Goal: Download file/media

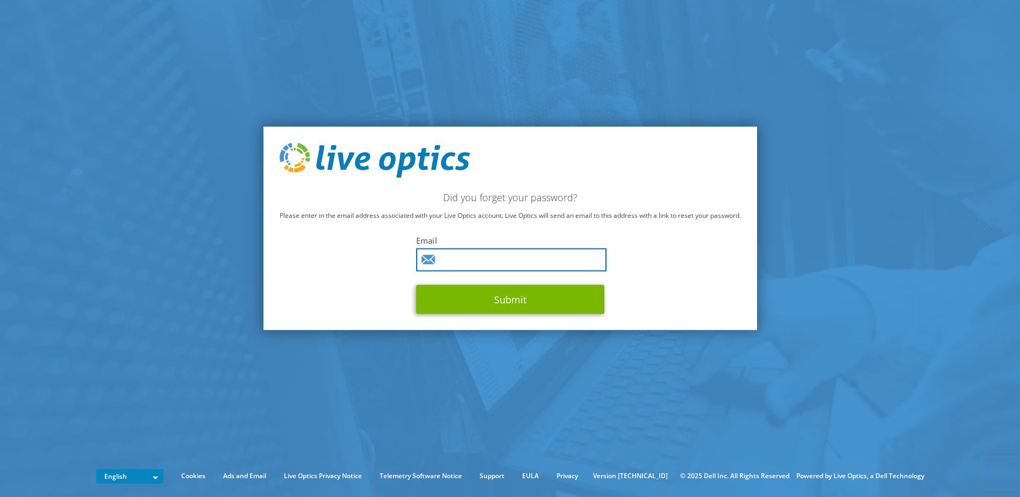
click at [484, 252] on input "text" at bounding box center [511, 259] width 190 height 23
type input "[PERSON_NAME][EMAIL_ADDRESS][DOMAIN_NAME]"
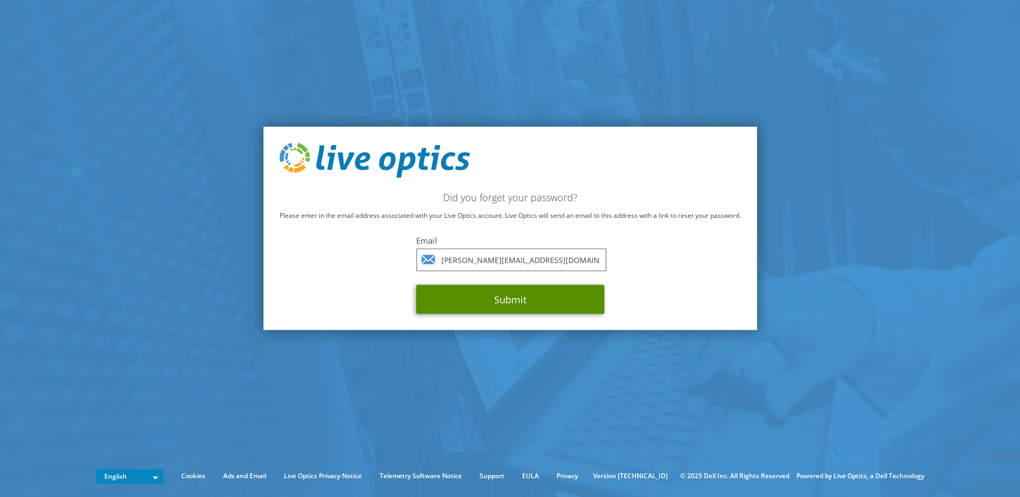
click at [466, 303] on button "Submit" at bounding box center [510, 299] width 188 height 29
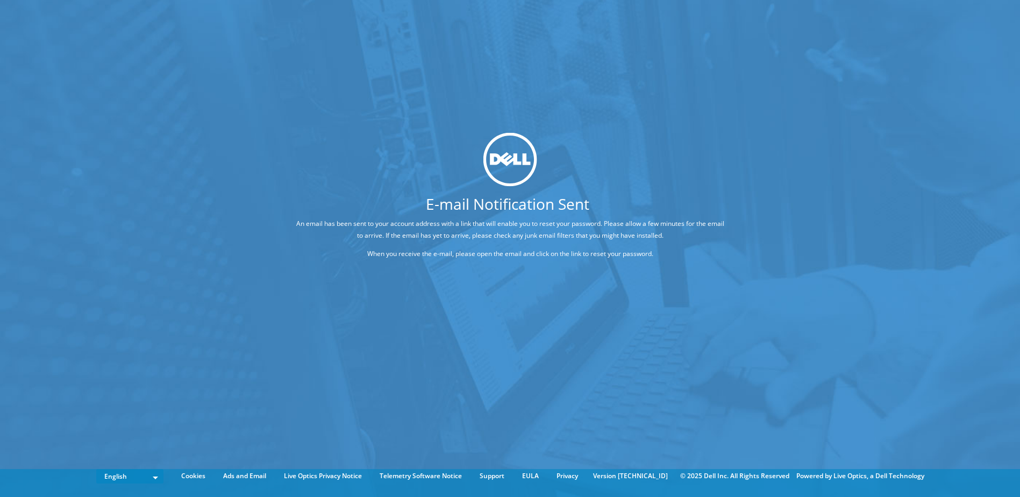
click at [398, 180] on div at bounding box center [510, 159] width 510 height 54
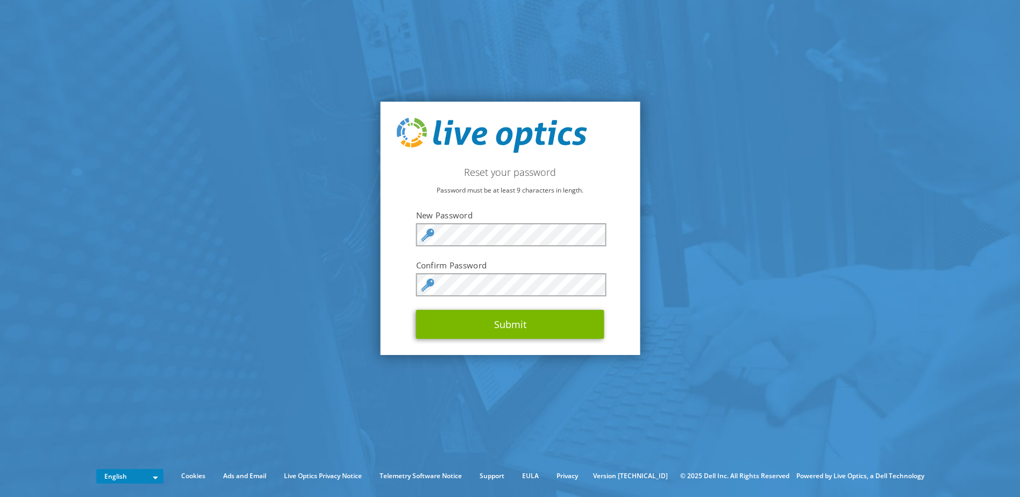
click at [340, 287] on section "Reset your password Password must be at least 9 characters in length. New Passw…" at bounding box center [510, 228] width 1020 height 457
click at [470, 324] on button "Submit" at bounding box center [510, 324] width 188 height 29
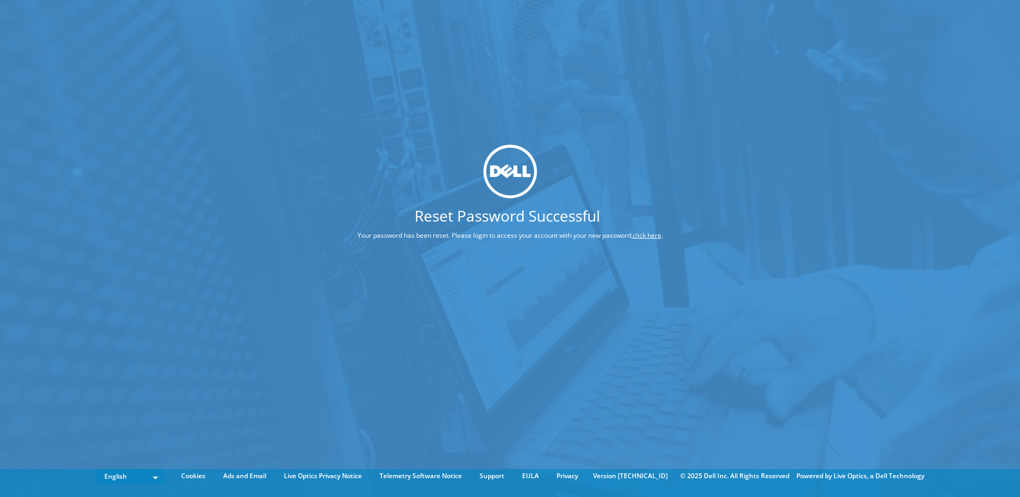
click at [641, 236] on link "click here" at bounding box center [647, 235] width 29 height 9
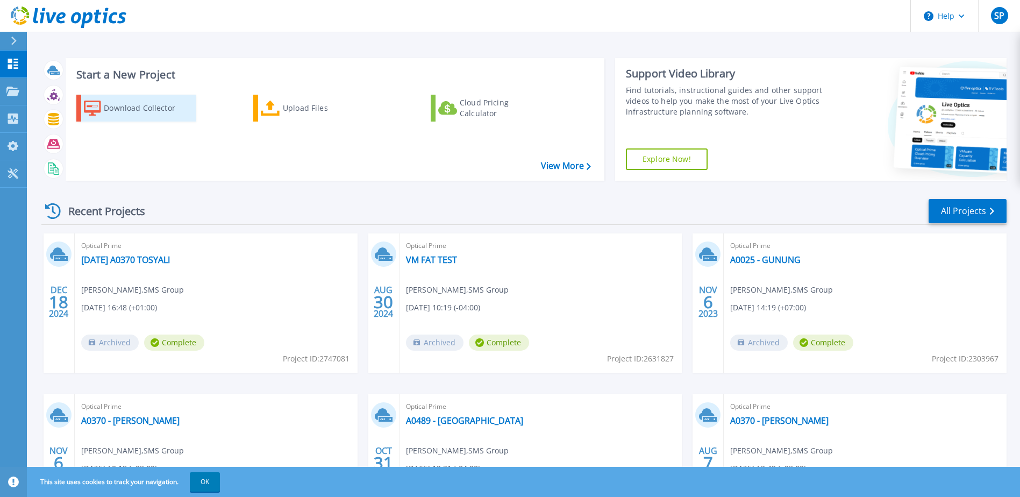
click at [154, 110] on div "Download Collector" at bounding box center [147, 108] width 86 height 22
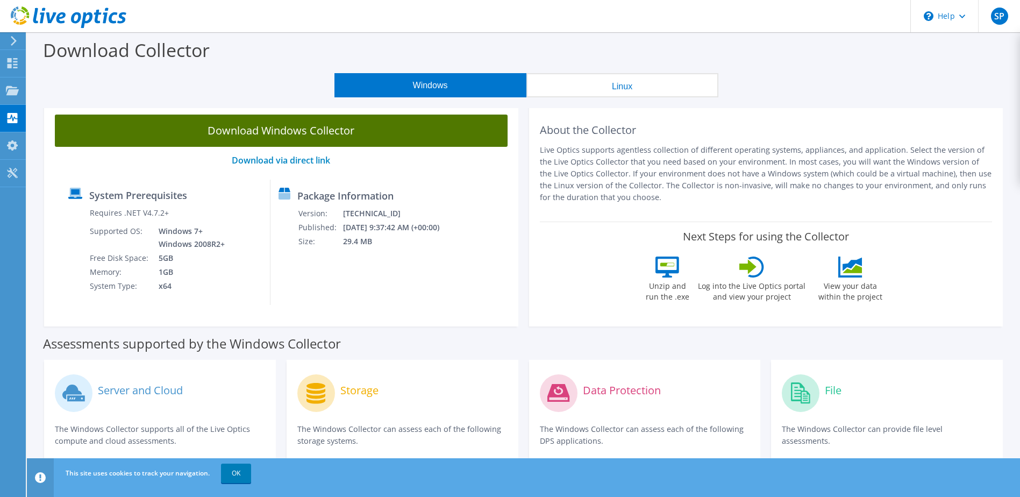
click at [220, 131] on link "Download Windows Collector" at bounding box center [281, 131] width 453 height 32
